Goal: Find specific page/section: Find specific page/section

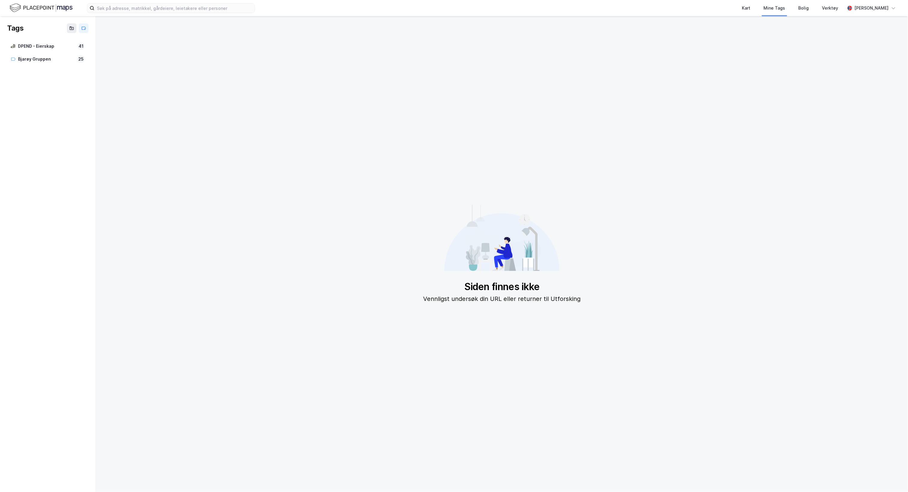
click at [39, 9] on img at bounding box center [41, 8] width 63 height 10
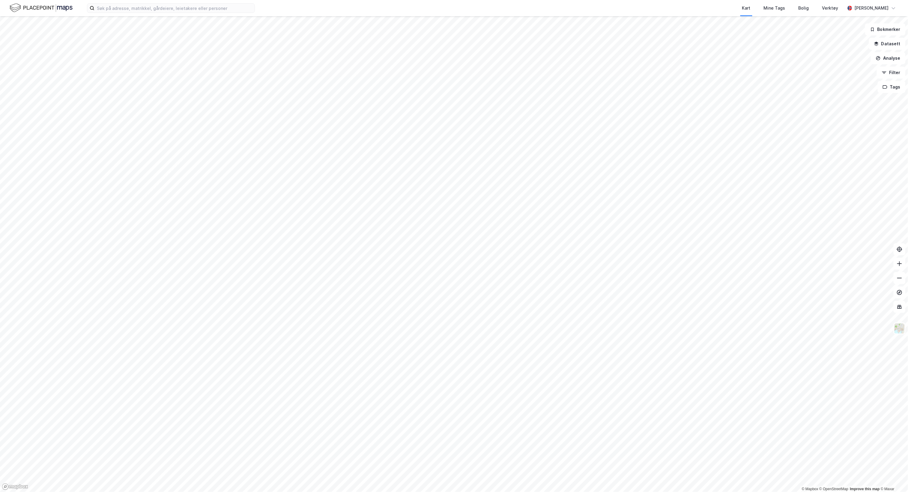
click at [49, 12] on img at bounding box center [41, 8] width 63 height 10
click at [33, 7] on img at bounding box center [41, 8] width 63 height 10
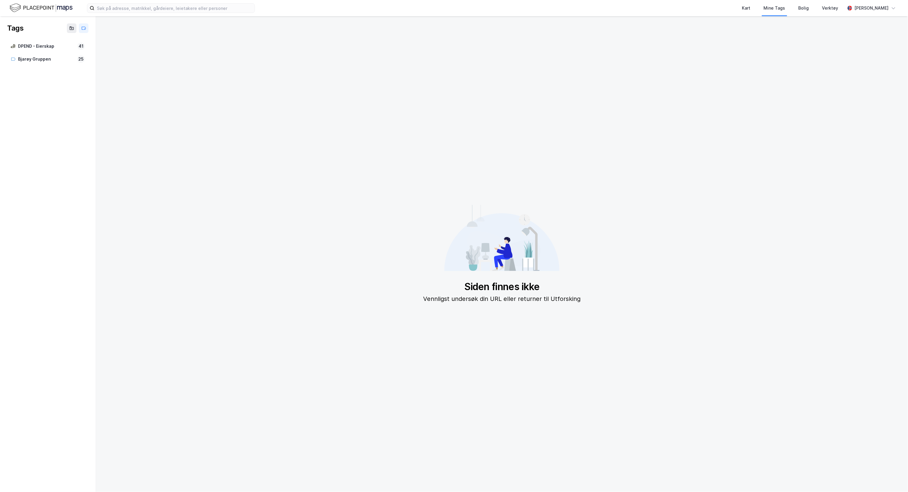
click at [49, 9] on img at bounding box center [41, 8] width 63 height 10
